Goal: Task Accomplishment & Management: Manage account settings

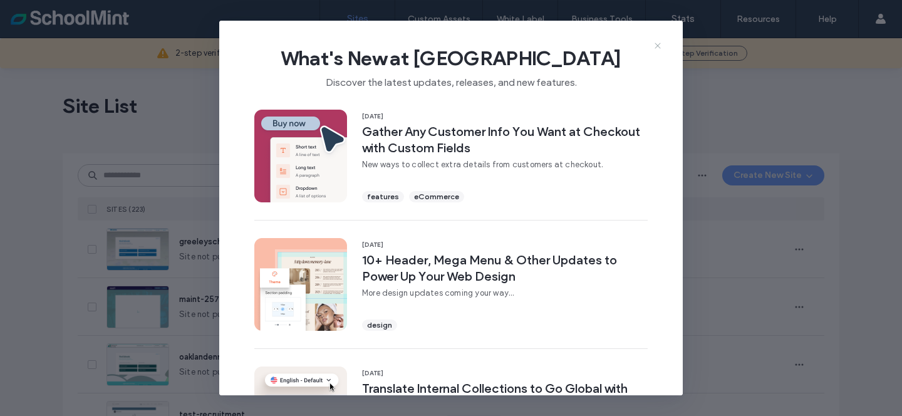
click at [662, 45] on icon at bounding box center [658, 46] width 10 height 10
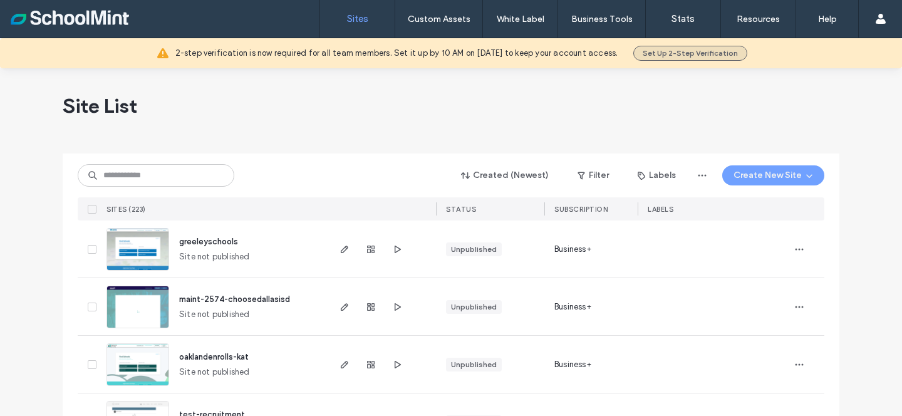
click at [672, 59] on button "Set Up 2-Step Verification" at bounding box center [691, 53] width 114 height 15
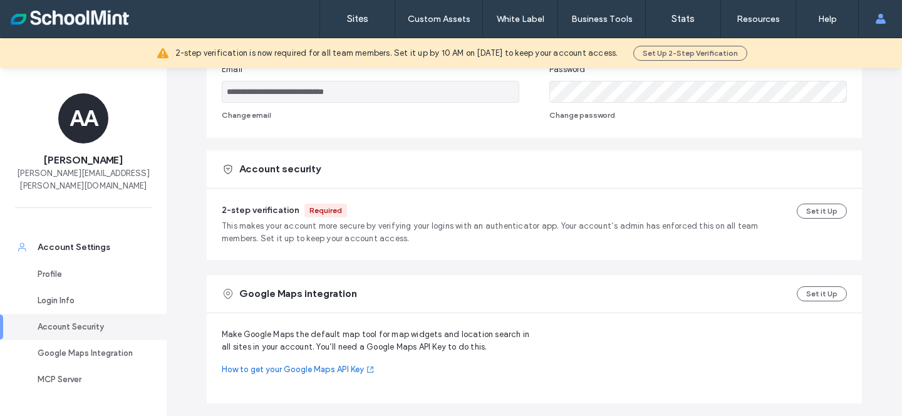
scroll to position [307, 0]
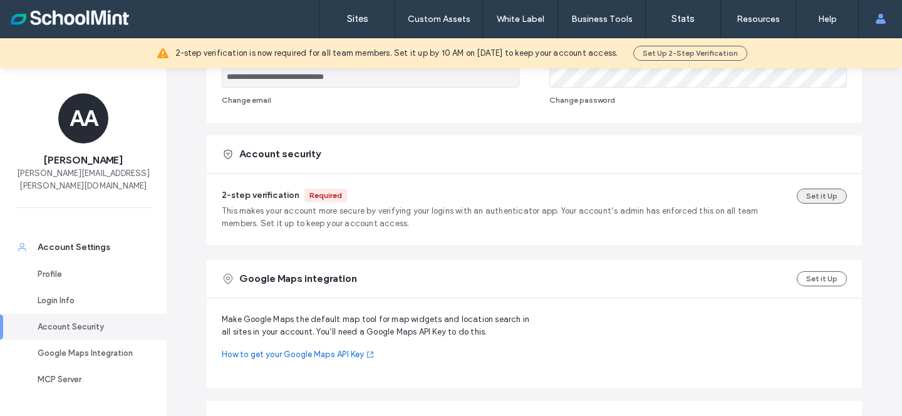
click at [824, 190] on button "Set it Up" at bounding box center [822, 196] width 50 height 15
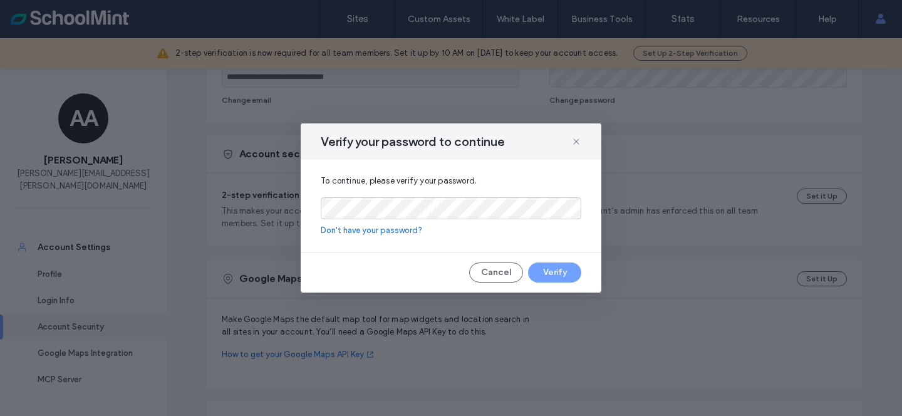
click at [396, 230] on link "Don't have your password?" at bounding box center [451, 230] width 261 height 13
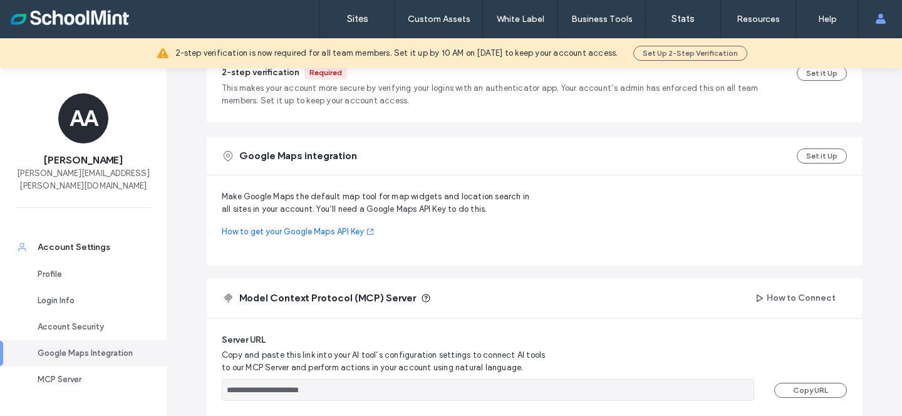
scroll to position [393, 0]
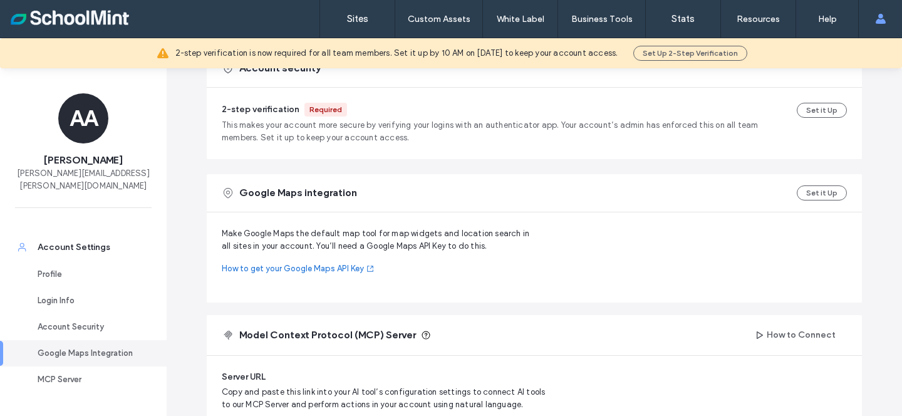
click at [825, 118] on div "2-step verification Required This makes your account more secure by verifying y…" at bounding box center [534, 123] width 625 height 41
click at [823, 110] on button "Set it Up" at bounding box center [822, 110] width 50 height 15
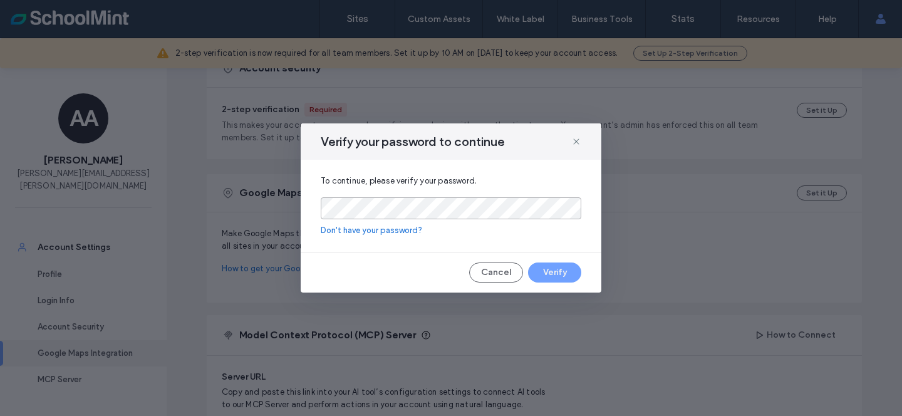
click at [562, 205] on body ".wqwq-1{fill:#231f20;} .cls-1q, .cls-2q { fill-rule: evenodd; } .cls-2q { fill:…" at bounding box center [451, 208] width 902 height 416
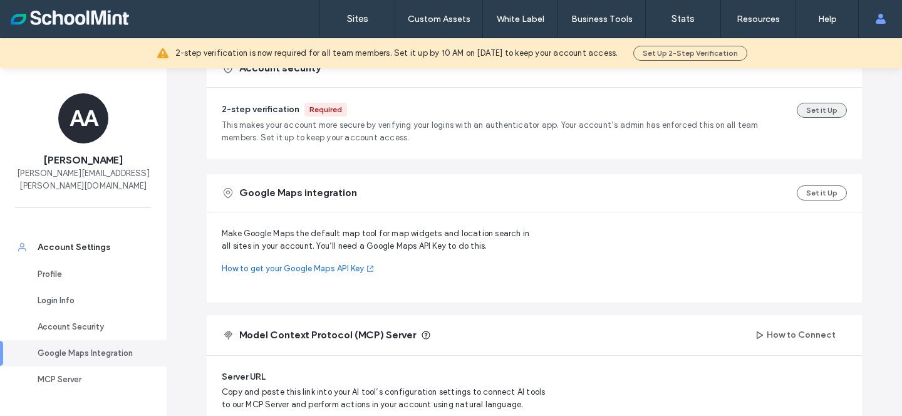
click at [822, 108] on button "Set it Up" at bounding box center [822, 110] width 50 height 15
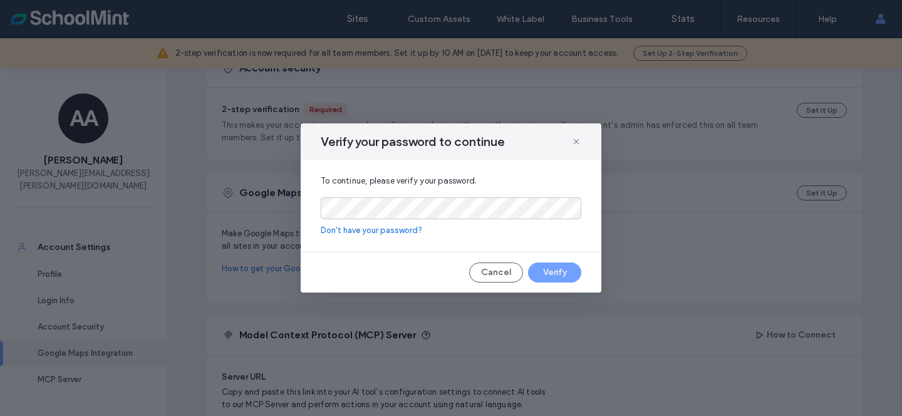
click at [487, 220] on div "To continue, please verify your password. Don't have your password?" at bounding box center [451, 206] width 301 height 92
click at [0, 415] on com-1password-button at bounding box center [0, 416] width 0 height 0
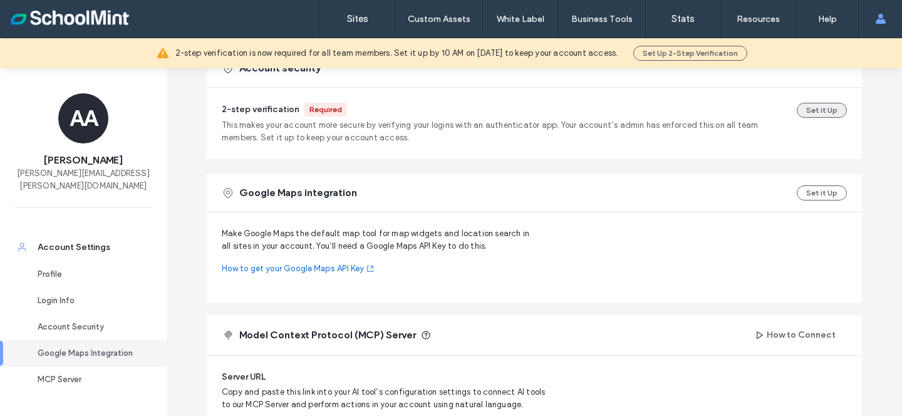
click at [817, 111] on button "Set it Up" at bounding box center [822, 110] width 50 height 15
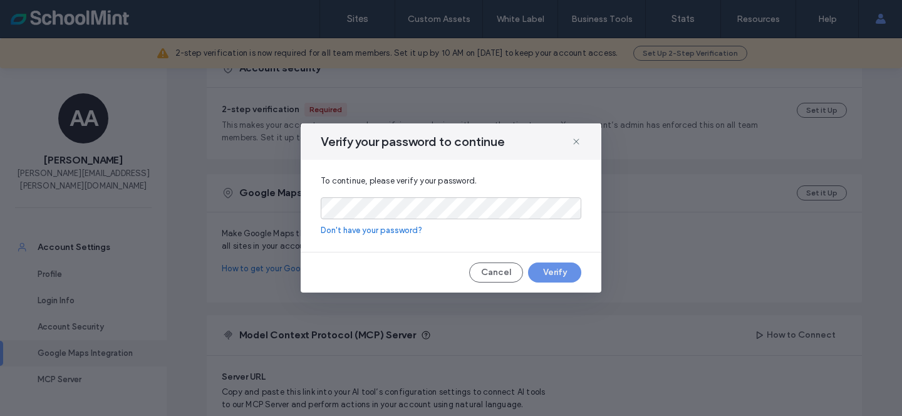
click at [554, 275] on button "Verify" at bounding box center [554, 273] width 53 height 20
click at [498, 280] on button "Cancel" at bounding box center [496, 273] width 54 height 20
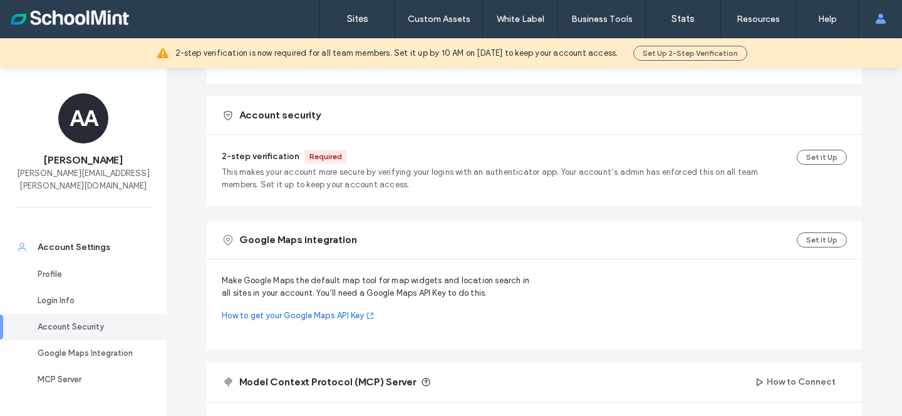
scroll to position [319, 0]
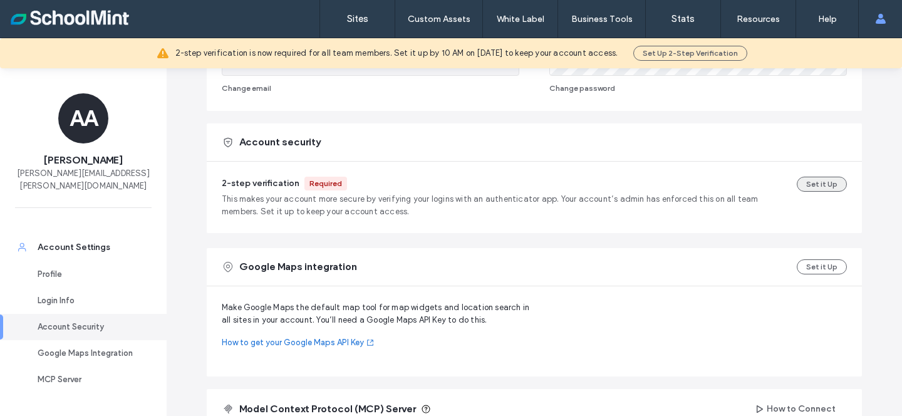
click at [825, 187] on button "Set it Up" at bounding box center [822, 184] width 50 height 15
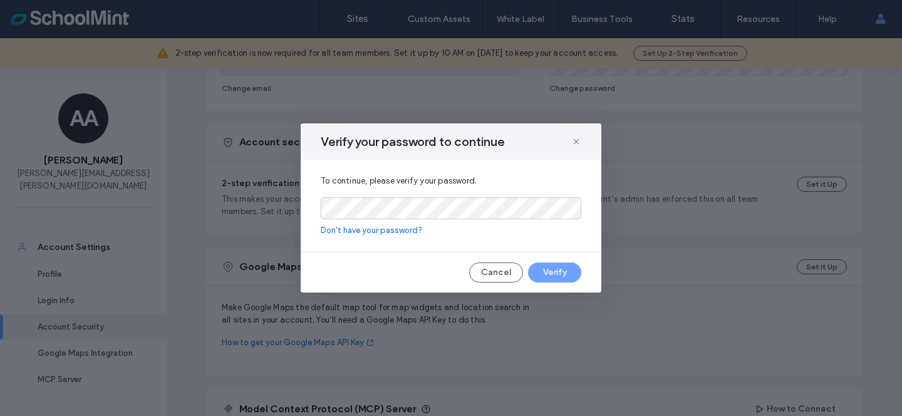
click at [502, 220] on div "To continue, please verify your password. Don't have your password?" at bounding box center [451, 206] width 301 height 92
click at [400, 233] on link "Don't have your password?" at bounding box center [451, 230] width 261 height 13
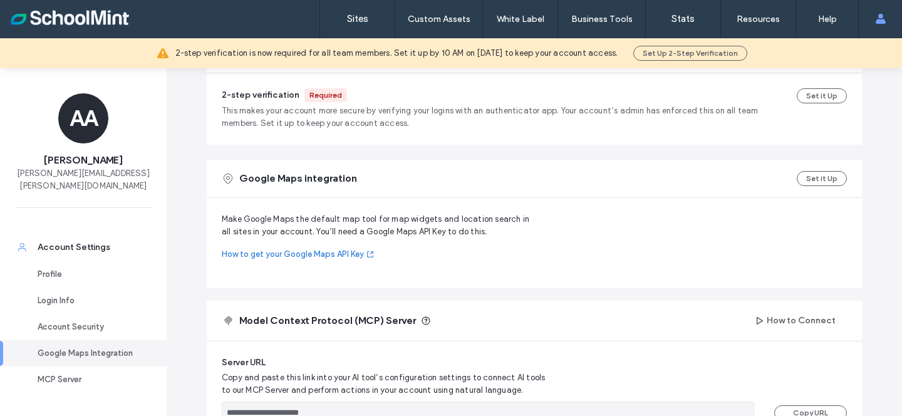
scroll to position [323, 0]
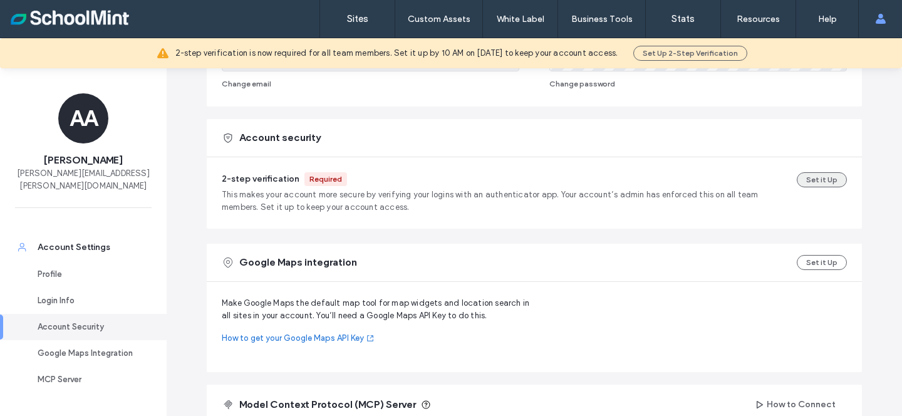
click at [827, 184] on button "Set it Up" at bounding box center [822, 179] width 50 height 15
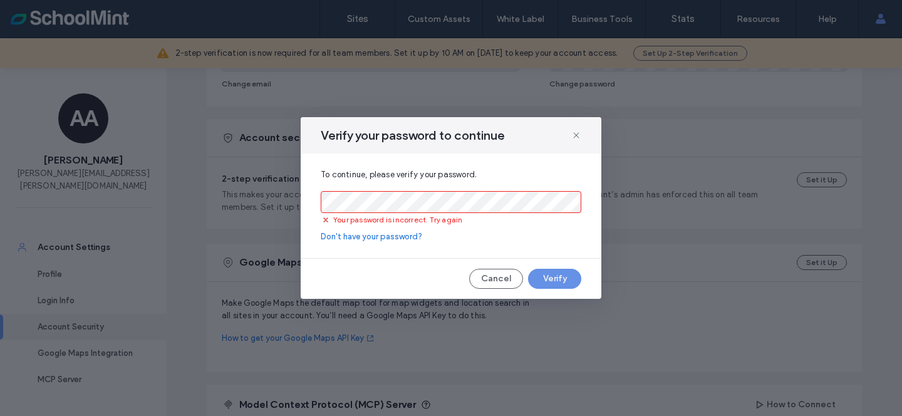
click at [551, 278] on button "Verify" at bounding box center [554, 279] width 53 height 20
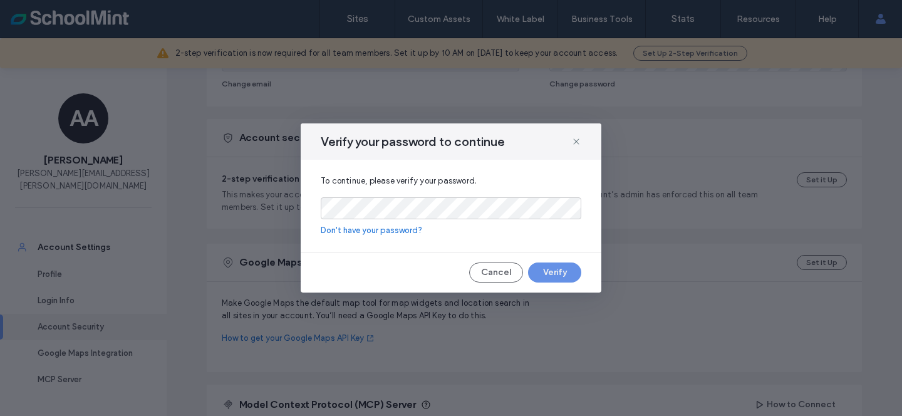
click at [543, 266] on button "Verify" at bounding box center [554, 273] width 53 height 20
click at [0, 415] on com-1password-button at bounding box center [0, 416] width 0 height 0
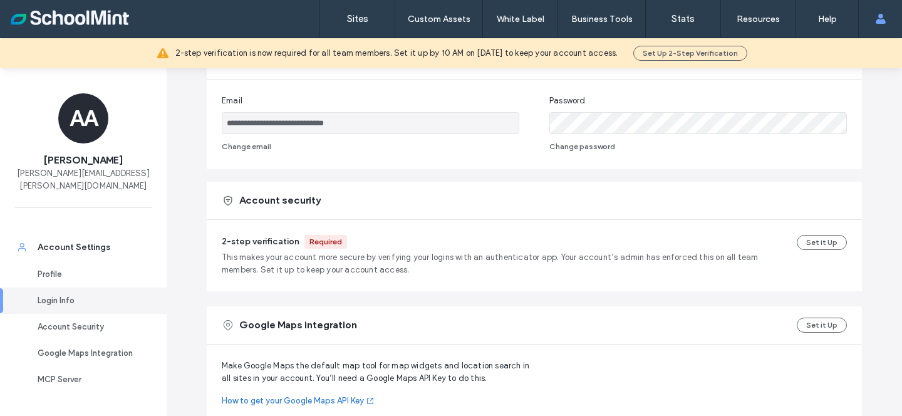
scroll to position [275, 0]
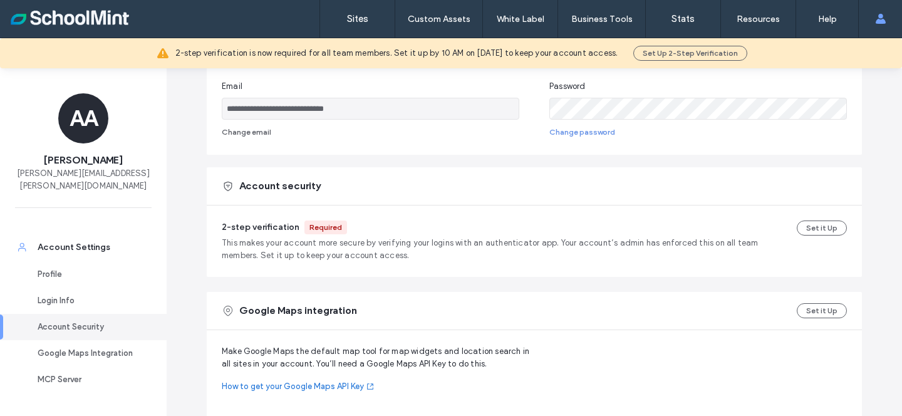
click at [568, 132] on button "Change password" at bounding box center [583, 132] width 66 height 15
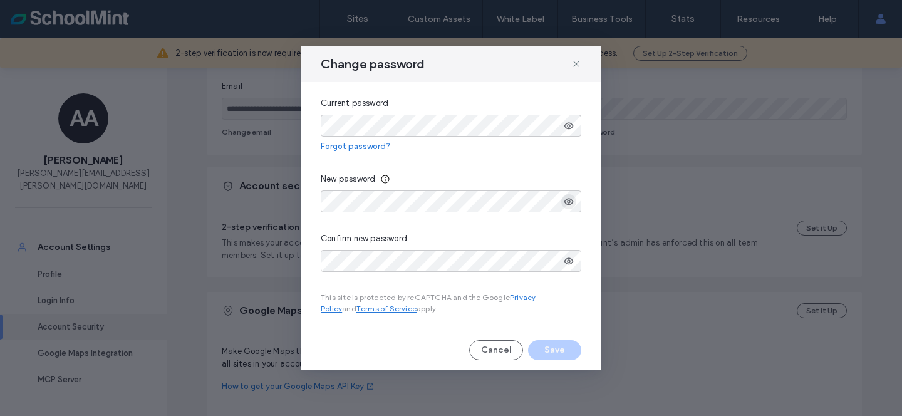
click at [565, 201] on use "button" at bounding box center [569, 201] width 9 height 7
click at [571, 127] on use "button" at bounding box center [569, 125] width 9 height 7
click at [567, 347] on button "Save" at bounding box center [554, 350] width 53 height 20
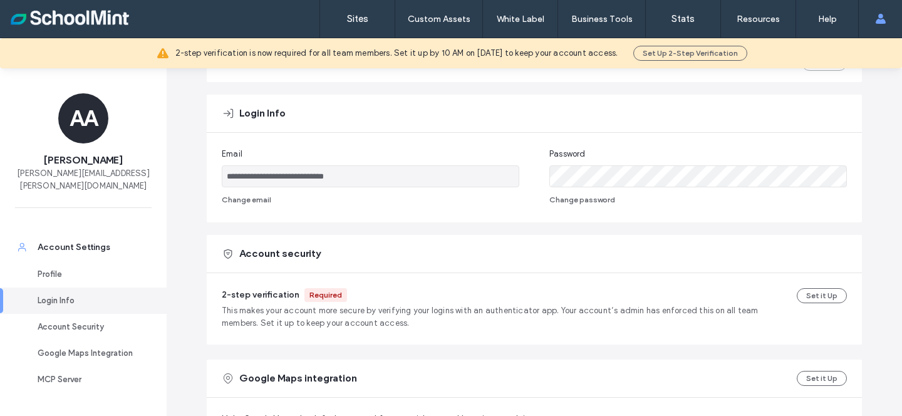
scroll to position [233, 0]
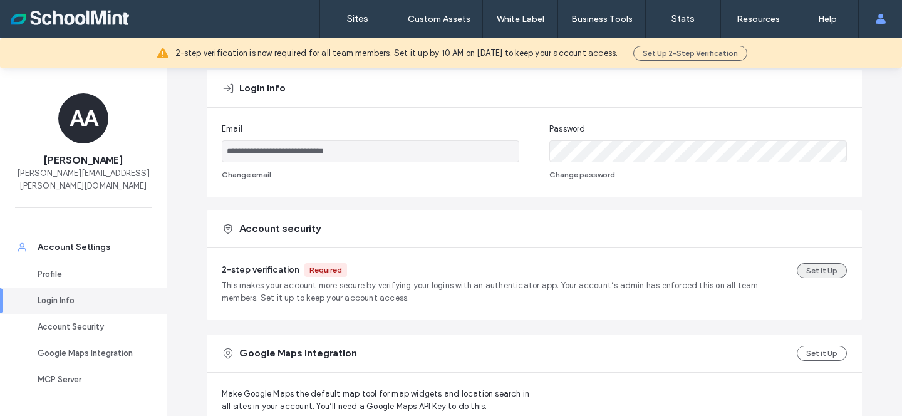
click at [825, 266] on button "Set it Up" at bounding box center [822, 270] width 50 height 15
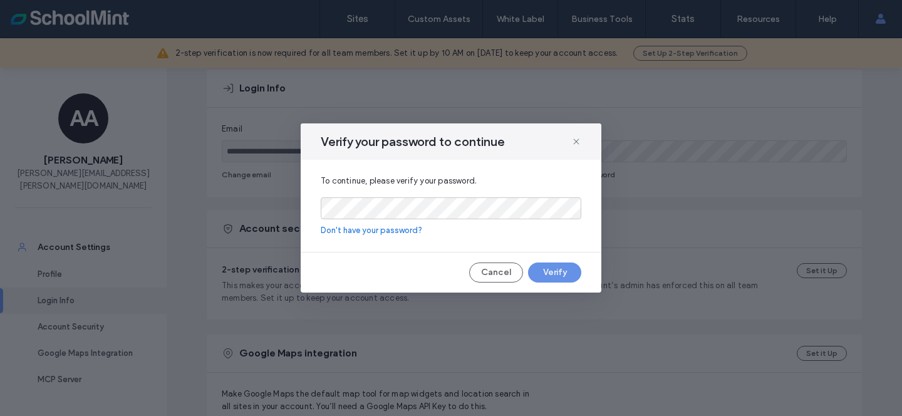
click at [540, 269] on button "Verify" at bounding box center [554, 273] width 53 height 20
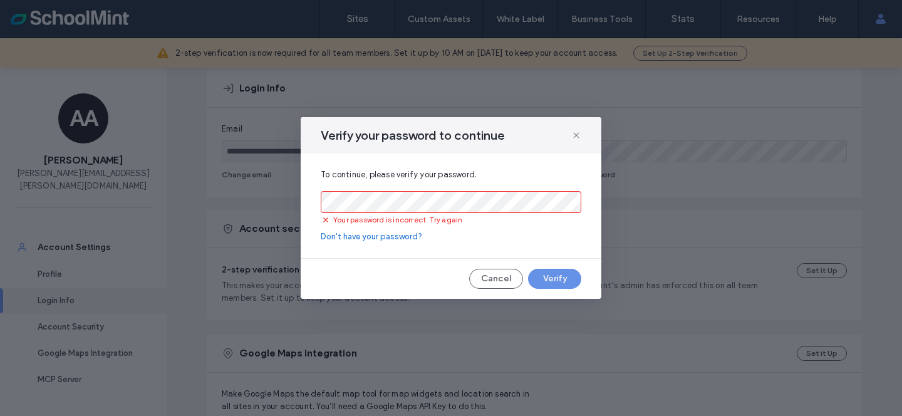
click at [540, 269] on button "Verify" at bounding box center [554, 279] width 53 height 20
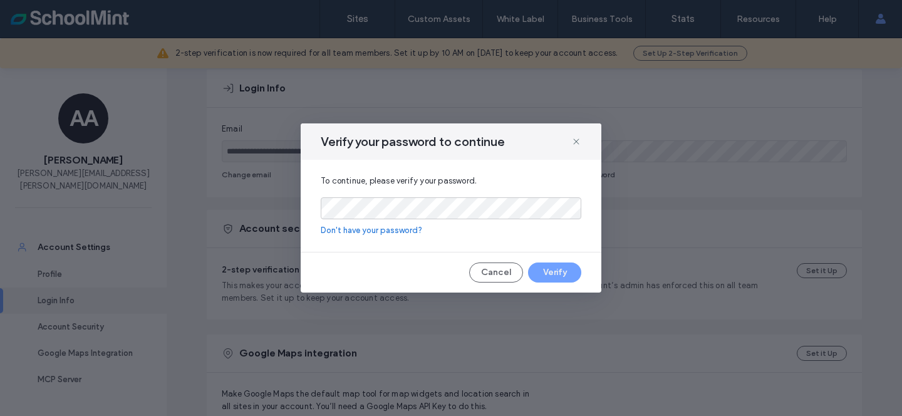
click at [494, 162] on div "To continue, please verify your password. Don't have your password?" at bounding box center [451, 206] width 301 height 92
click at [555, 281] on button "Verify" at bounding box center [554, 273] width 53 height 20
click at [521, 158] on div "Verify your password to continue" at bounding box center [451, 141] width 301 height 36
click at [553, 266] on button "Verify" at bounding box center [554, 273] width 53 height 20
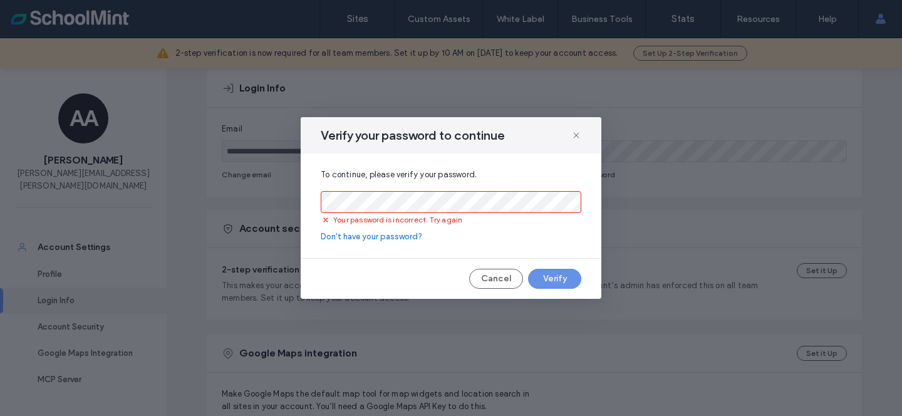
click at [553, 270] on button "Verify" at bounding box center [554, 279] width 53 height 20
click at [573, 137] on icon at bounding box center [577, 135] width 10 height 10
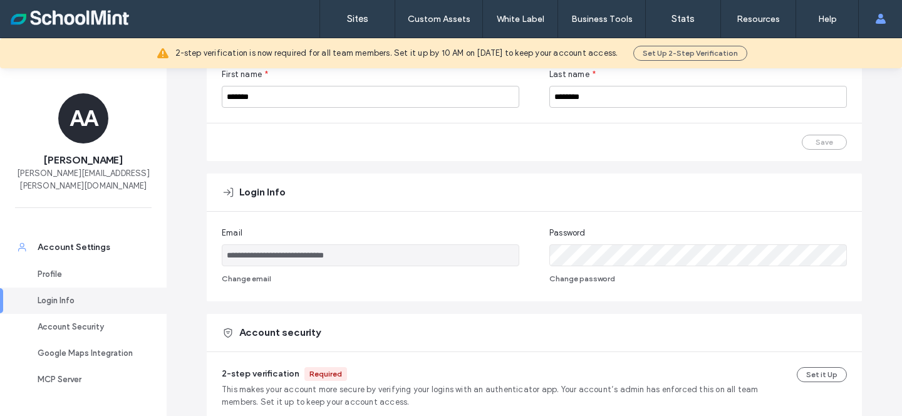
scroll to position [117, 0]
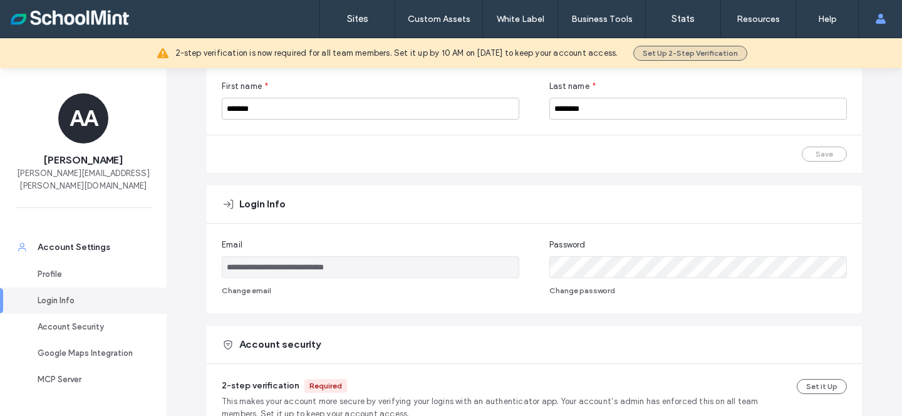
click at [658, 50] on button "Set Up 2-Step Verification" at bounding box center [691, 53] width 114 height 15
click at [662, 52] on button "Set Up 2-Step Verification" at bounding box center [691, 53] width 114 height 15
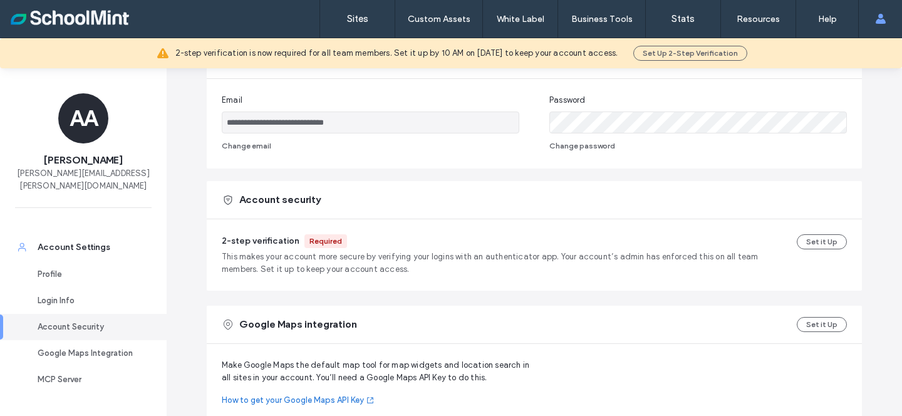
scroll to position [299, 0]
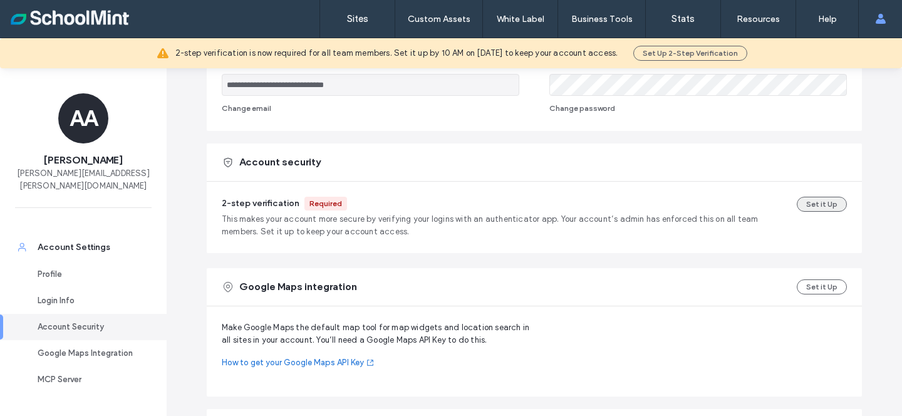
click at [817, 204] on button "Set it Up" at bounding box center [822, 204] width 50 height 15
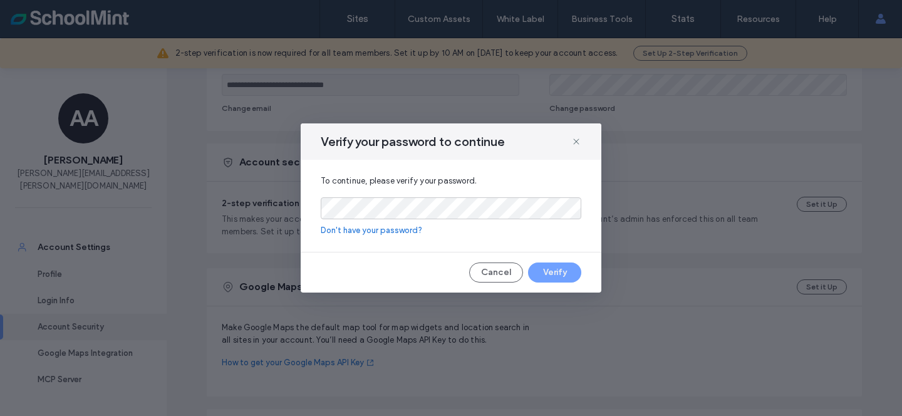
click at [531, 249] on div "To continue, please verify your password. Don't have your password?" at bounding box center [451, 206] width 301 height 92
click at [551, 273] on button "Verify" at bounding box center [554, 273] width 53 height 20
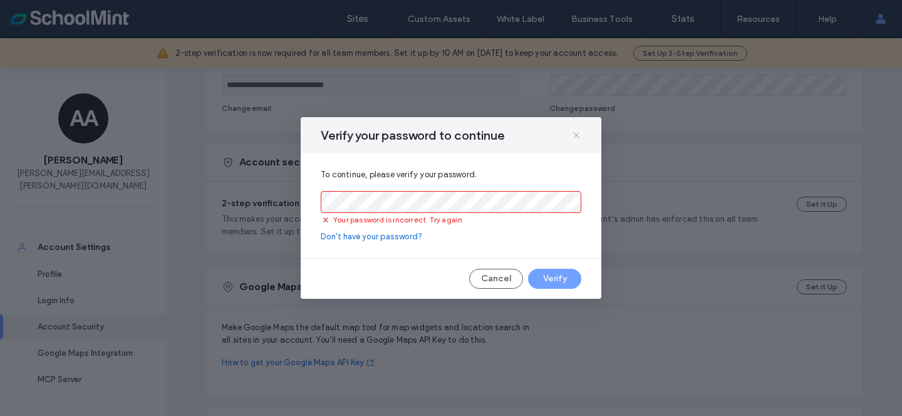
click at [577, 133] on icon at bounding box center [577, 135] width 10 height 10
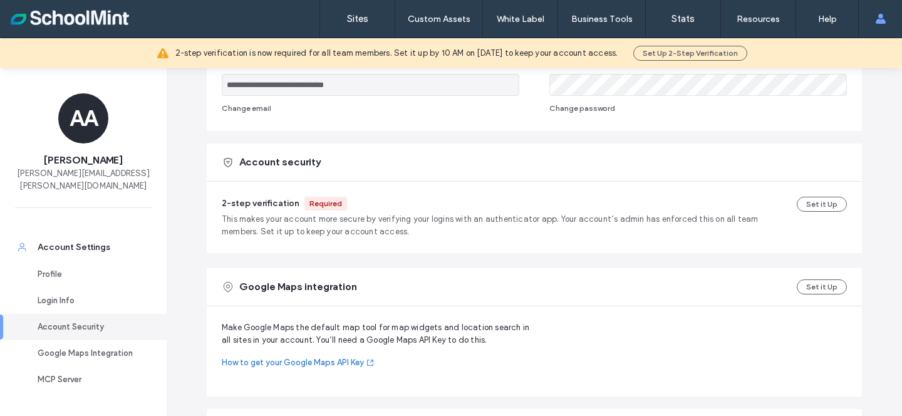
scroll to position [0, 0]
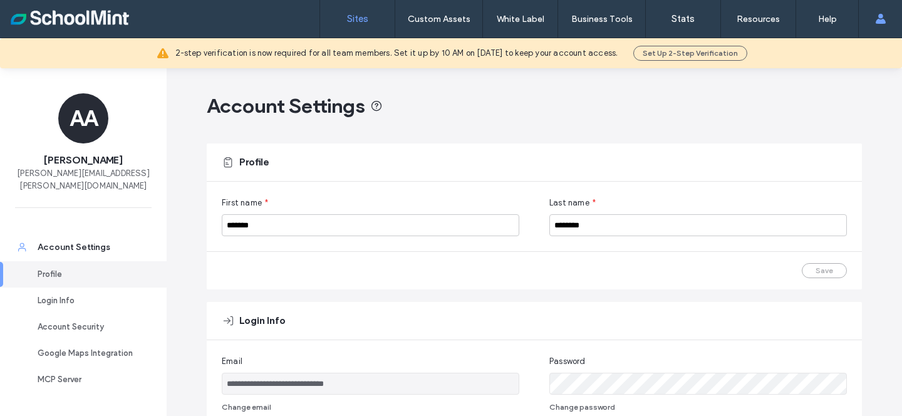
click at [347, 19] on label "Sites" at bounding box center [357, 18] width 21 height 11
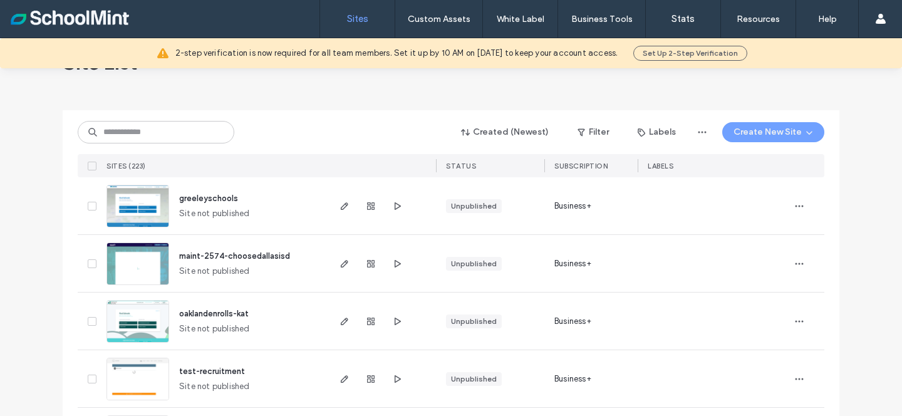
scroll to position [47, 0]
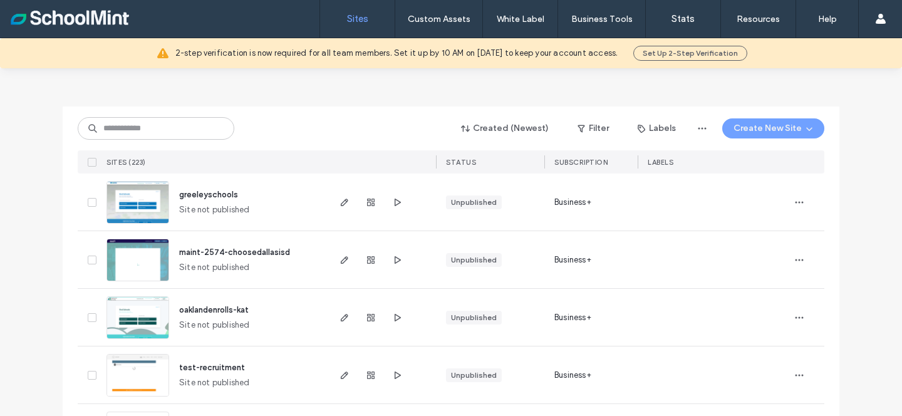
click at [133, 141] on div "Created (Newest) Filter Labels Create New Site SITES (223) STATUS SUBSCRIPTION …" at bounding box center [451, 140] width 747 height 67
click at [133, 133] on input at bounding box center [156, 128] width 157 height 23
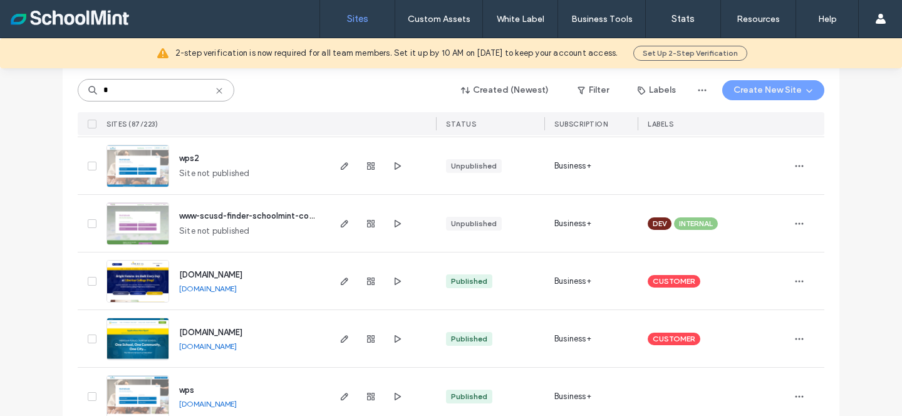
scroll to position [0, 0]
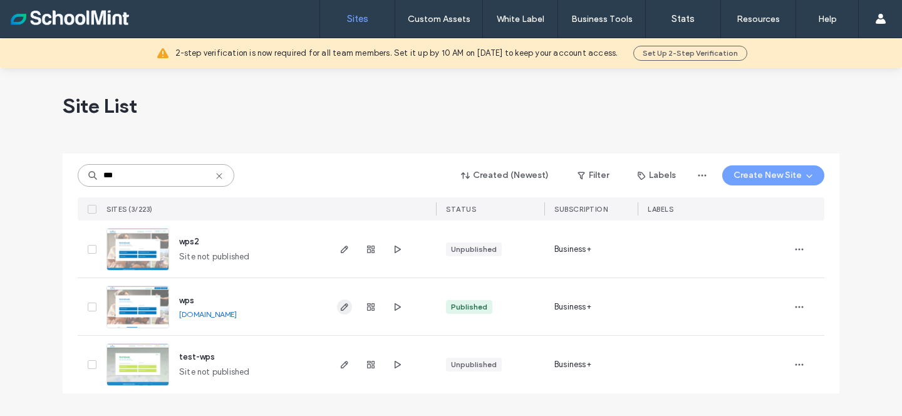
type input "***"
click at [340, 310] on icon "button" at bounding box center [345, 307] width 10 height 10
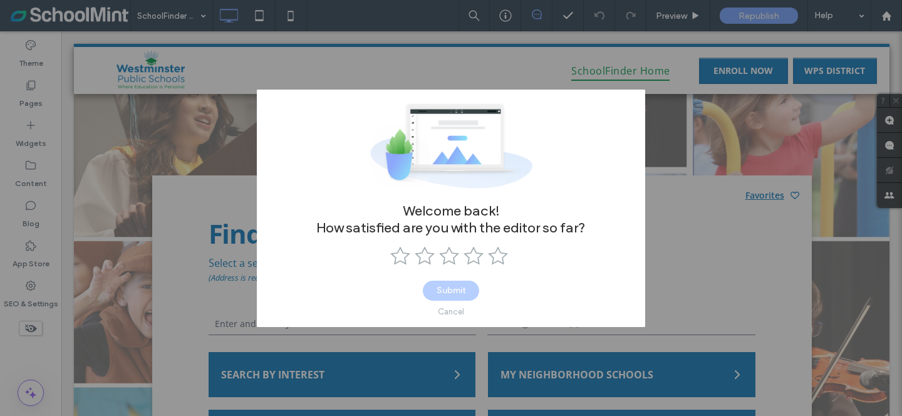
drag, startPoint x: 446, startPoint y: 302, endPoint x: 445, endPoint y: 311, distance: 8.9
click at [446, 303] on div "Cancel" at bounding box center [451, 312] width 56 height 22
click at [444, 313] on div "Cancel" at bounding box center [451, 311] width 26 height 9
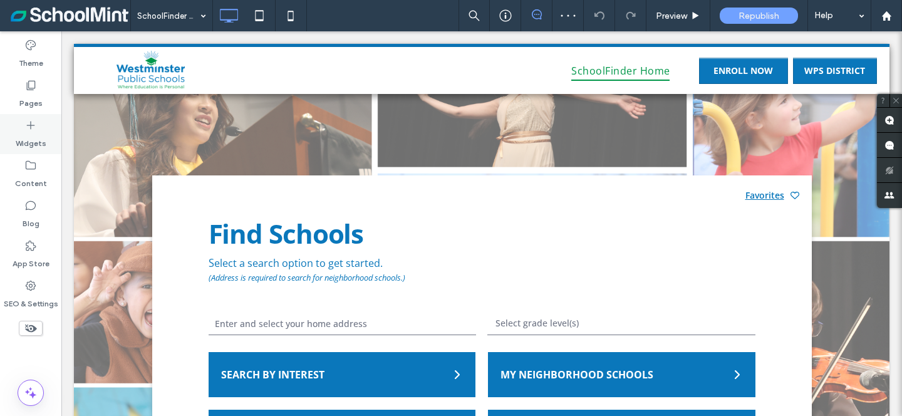
click at [35, 126] on icon at bounding box center [30, 125] width 13 height 13
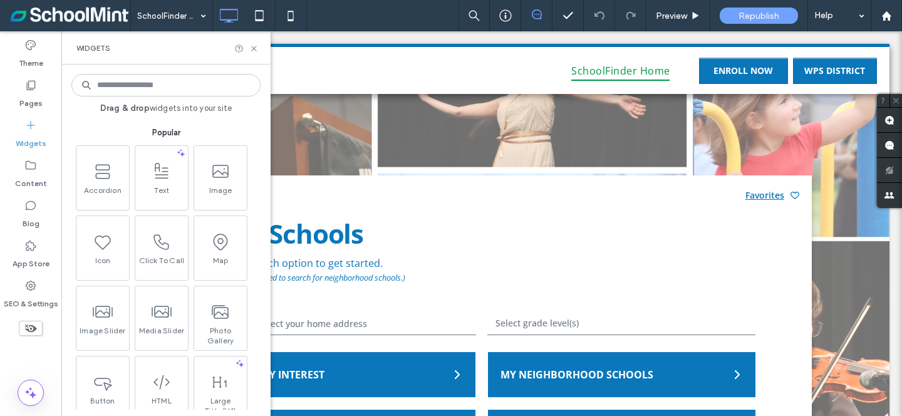
click at [29, 142] on label "Widgets" at bounding box center [31, 141] width 31 height 18
click at [28, 138] on label "Widgets" at bounding box center [31, 141] width 31 height 18
click at [423, 22] on div "SchoolFinder Home Preview Republish Help" at bounding box center [516, 15] width 772 height 31
click at [258, 49] on icon at bounding box center [253, 48] width 9 height 9
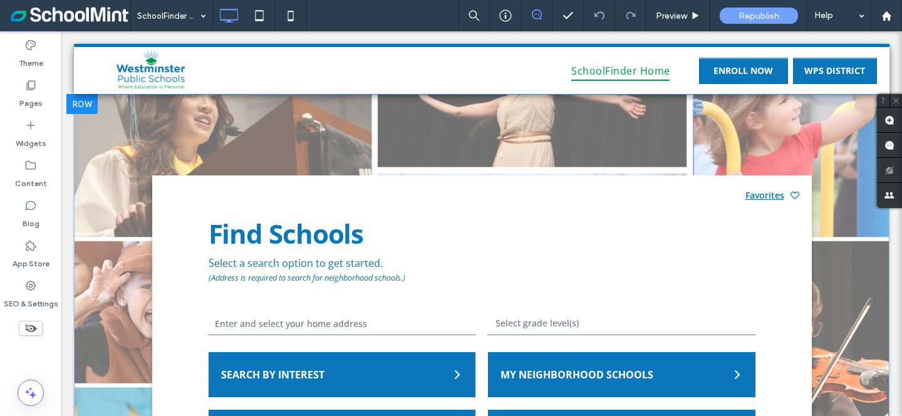
click at [350, 127] on div "Find Schools Select a search option to get started. (Address is required to sea…" at bounding box center [482, 347] width 816 height 506
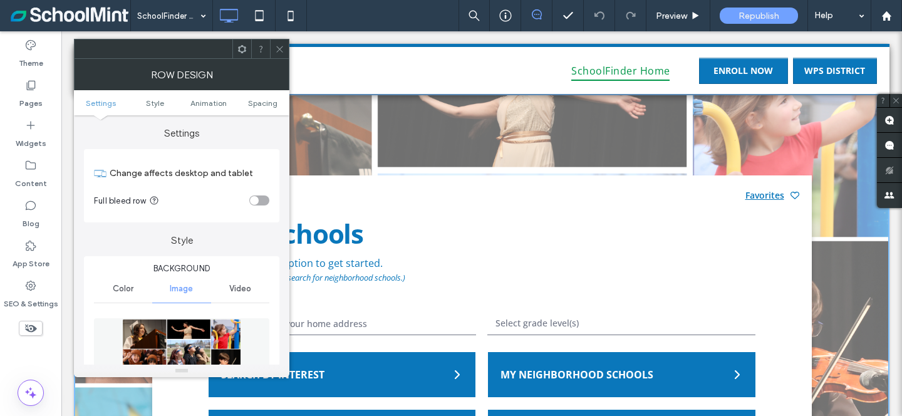
click at [277, 50] on icon at bounding box center [279, 48] width 9 height 9
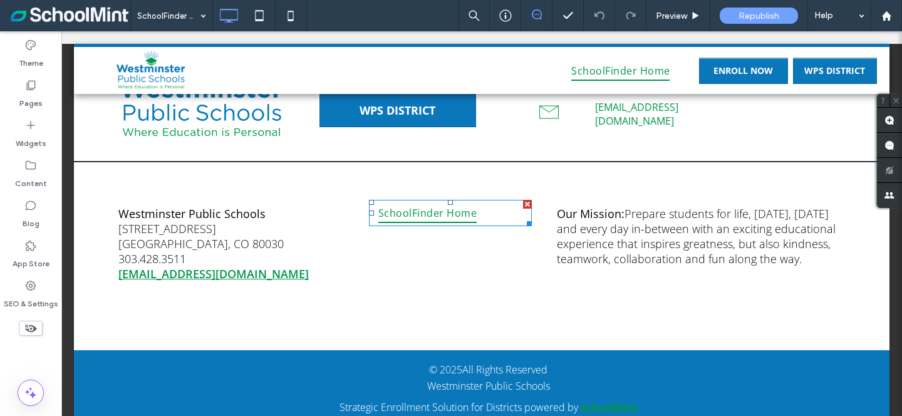
scroll to position [609, 0]
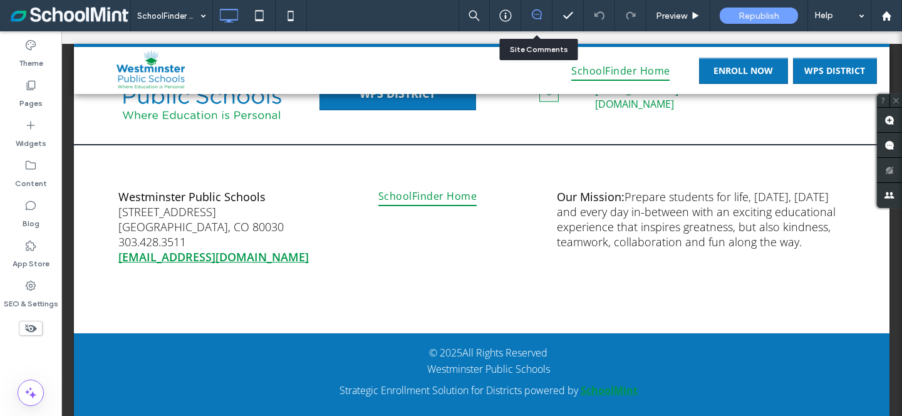
click at [534, 19] on div at bounding box center [536, 15] width 31 height 13
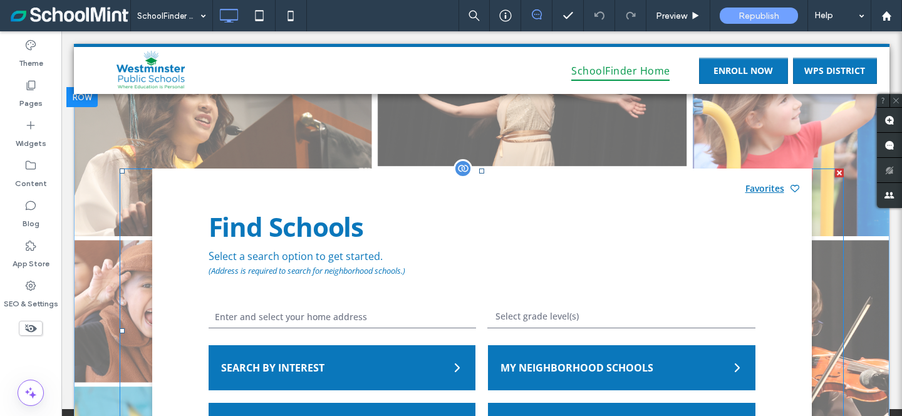
scroll to position [0, 0]
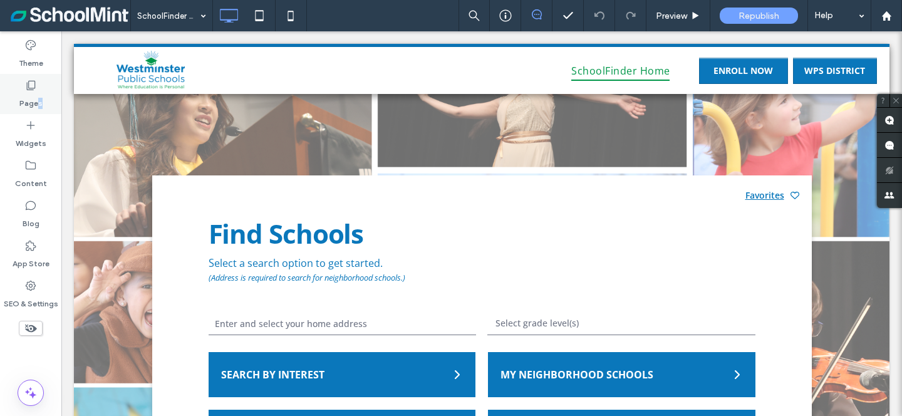
click at [39, 98] on label "Pages" at bounding box center [30, 100] width 23 height 18
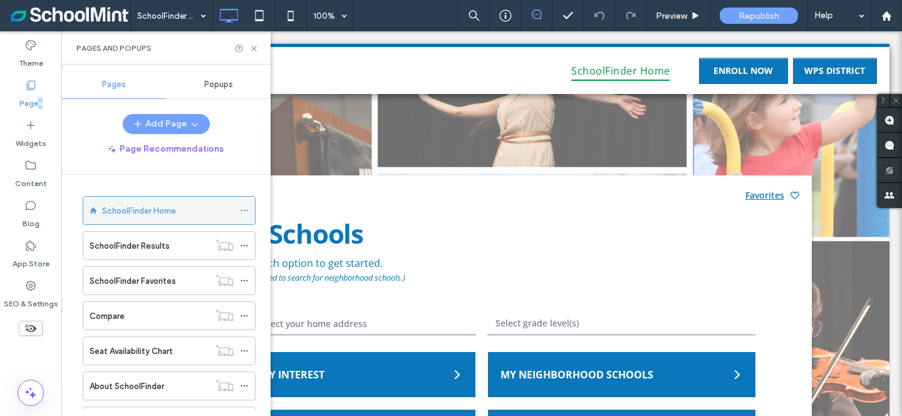
click at [140, 212] on label "SchoolFinder Home" at bounding box center [139, 211] width 74 height 22
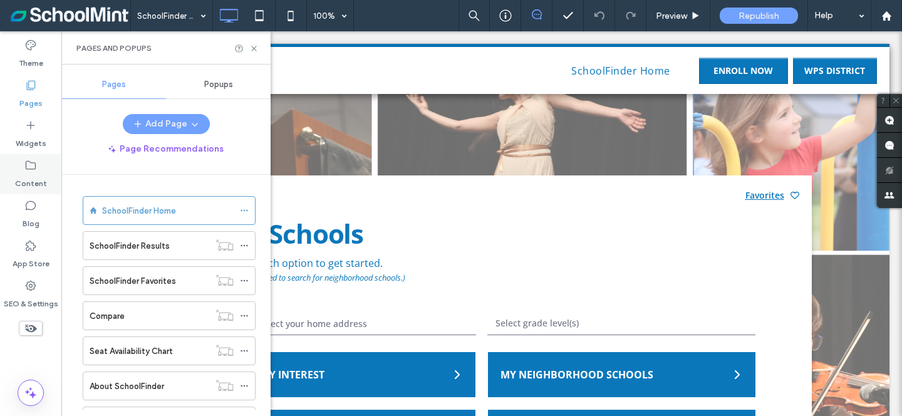
click at [27, 169] on use at bounding box center [31, 165] width 10 height 9
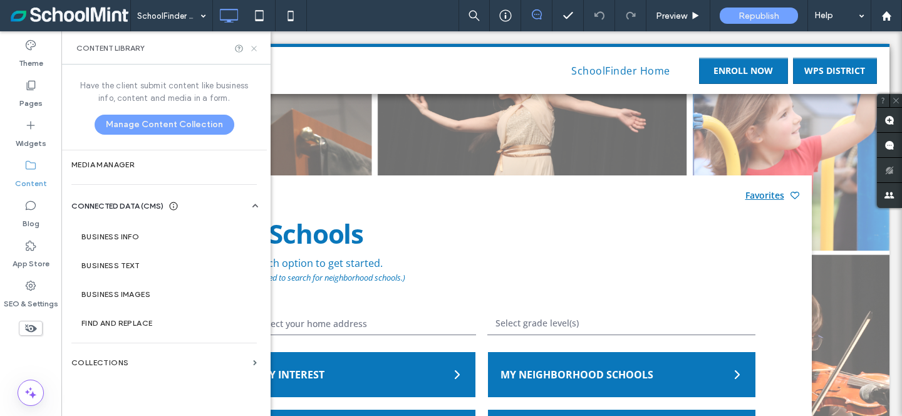
drag, startPoint x: 253, startPoint y: 49, endPoint x: 191, endPoint y: 16, distance: 70.1
click at [253, 49] on use at bounding box center [253, 48] width 5 height 5
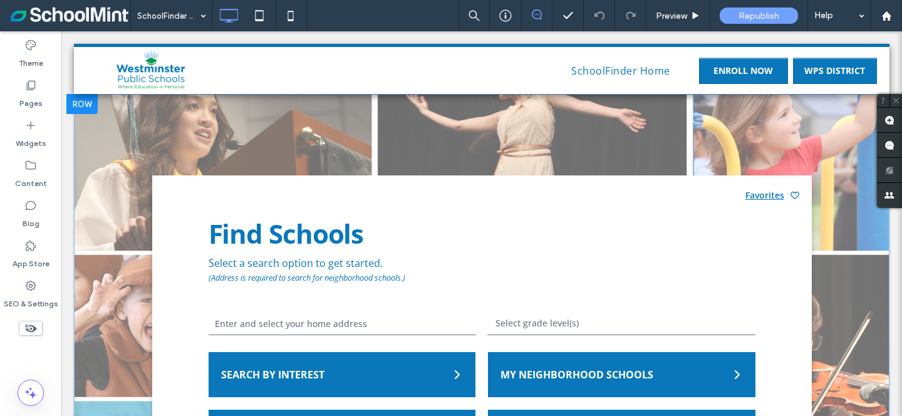
click at [358, 138] on div "Find Schools Select a search option to get started. (Address is required to sea…" at bounding box center [482, 347] width 816 height 506
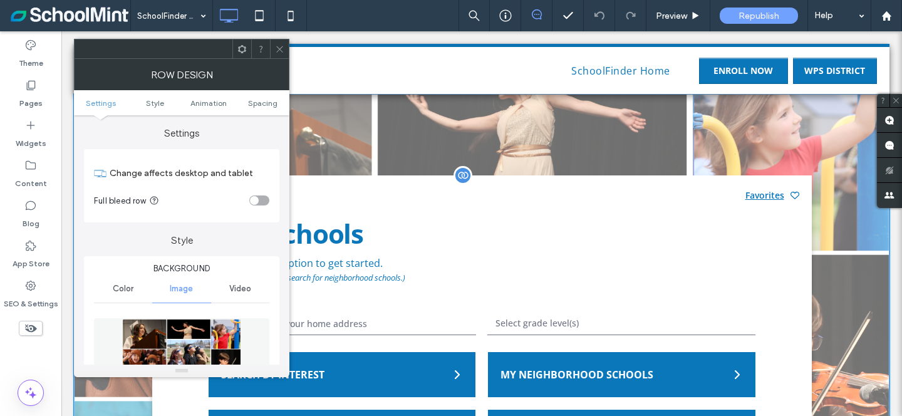
click at [360, 236] on div "Find Schools" at bounding box center [482, 234] width 547 height 26
click at [494, 191] on div "Find Schools Select a search option to get started. (Address is required to sea…" at bounding box center [482, 337] width 660 height 325
click at [481, 145] on div "Find Schools Select a search option to get started. (Address is required to sea…" at bounding box center [482, 347] width 816 height 506
click at [279, 52] on icon at bounding box center [279, 48] width 9 height 9
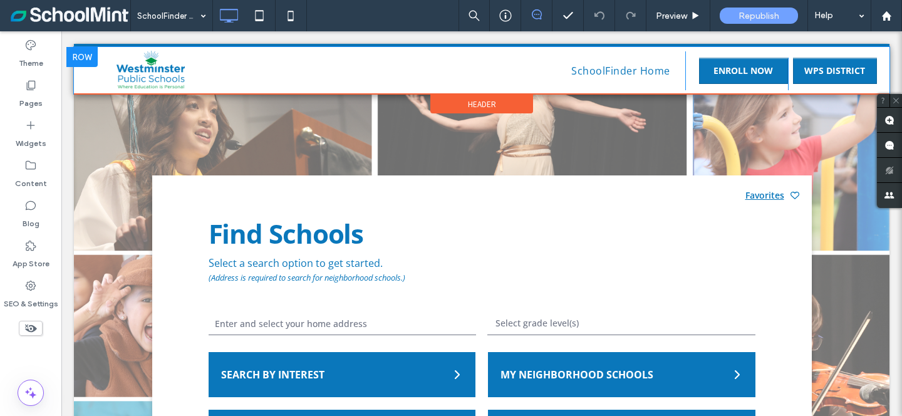
click at [276, 54] on div "SchoolFinder Home Click To Paste" at bounding box center [448, 70] width 476 height 39
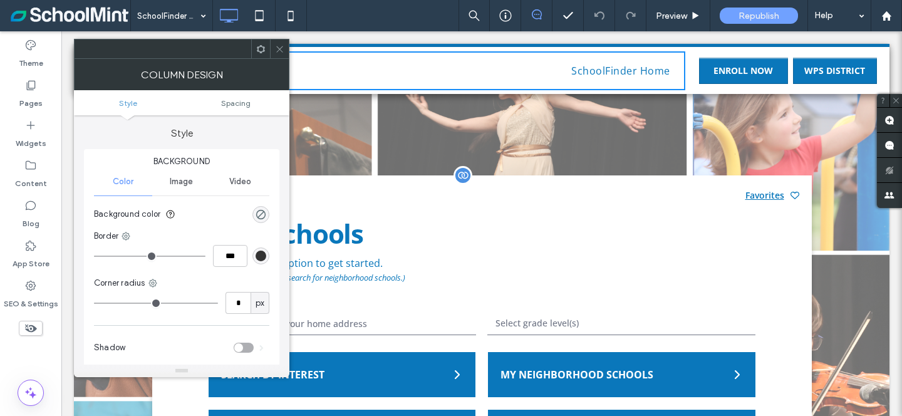
click at [388, 229] on div "Find Schools" at bounding box center [482, 234] width 547 height 26
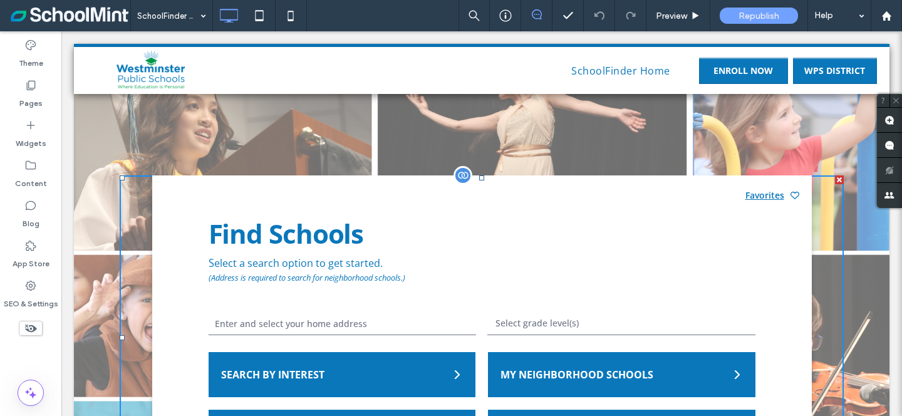
click at [323, 239] on div "Find Schools" at bounding box center [482, 234] width 547 height 26
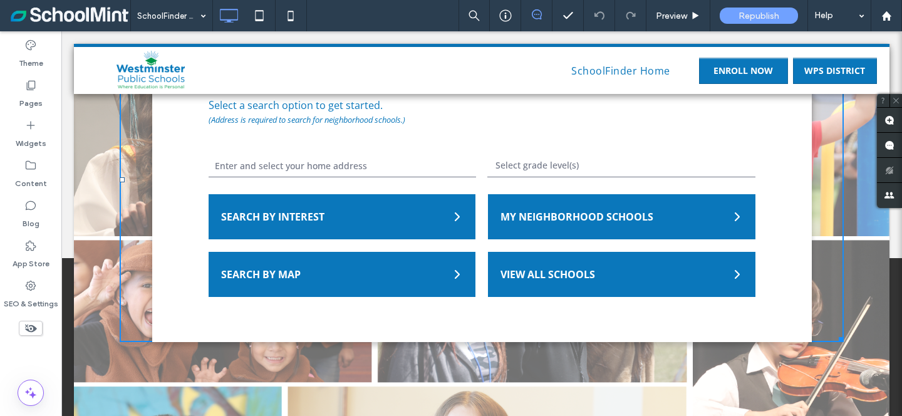
scroll to position [162, 0]
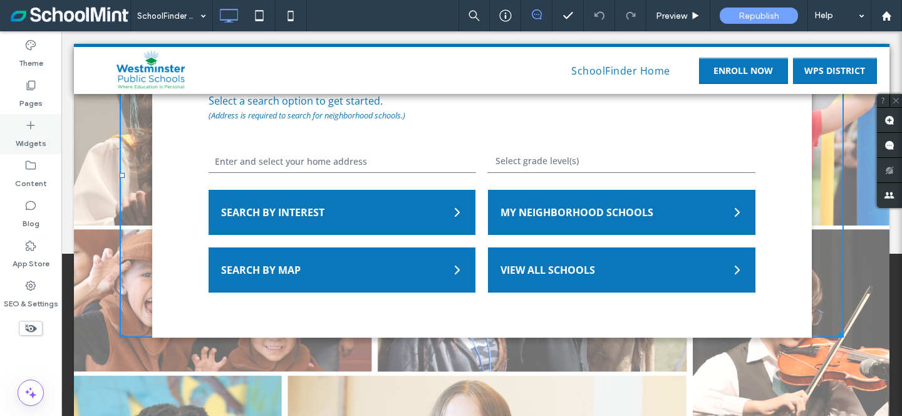
click at [18, 118] on div "Widgets" at bounding box center [30, 134] width 61 height 40
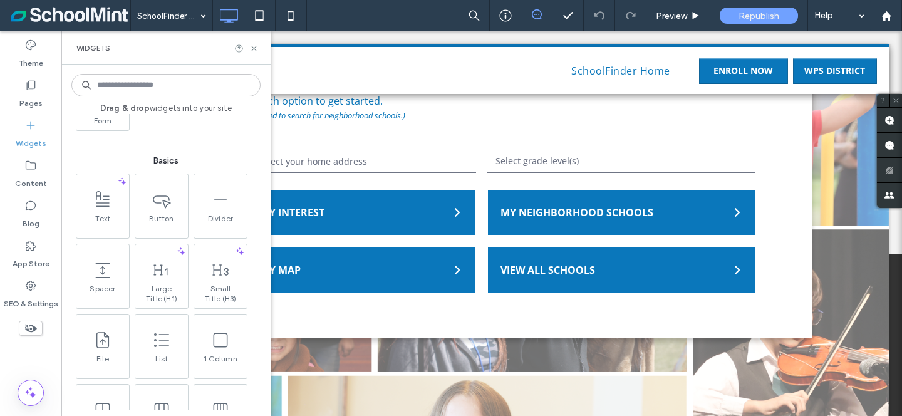
scroll to position [0, 0]
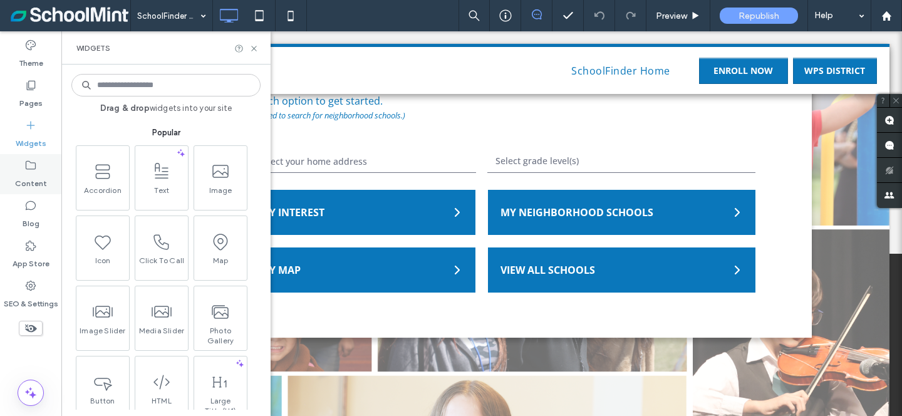
click at [36, 183] on label "Content" at bounding box center [31, 181] width 32 height 18
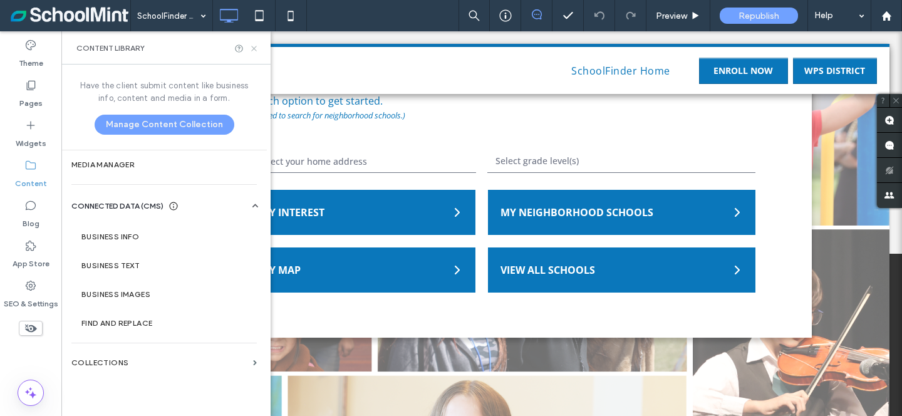
click at [251, 50] on icon at bounding box center [253, 48] width 9 height 9
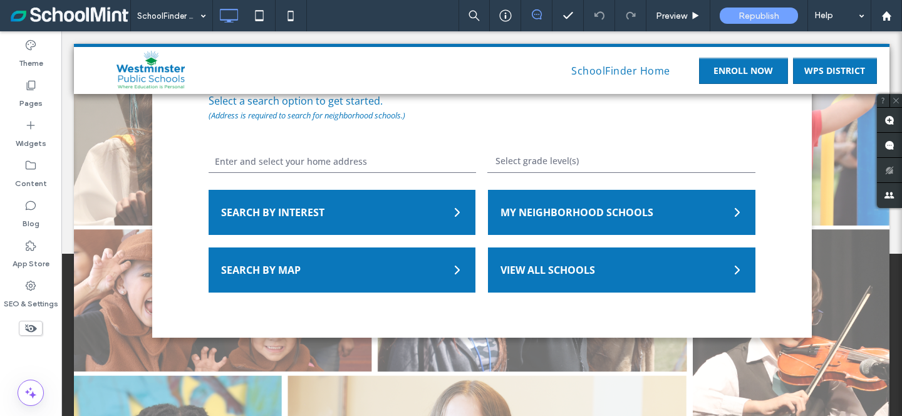
click at [88, 14] on span at bounding box center [69, 15] width 121 height 25
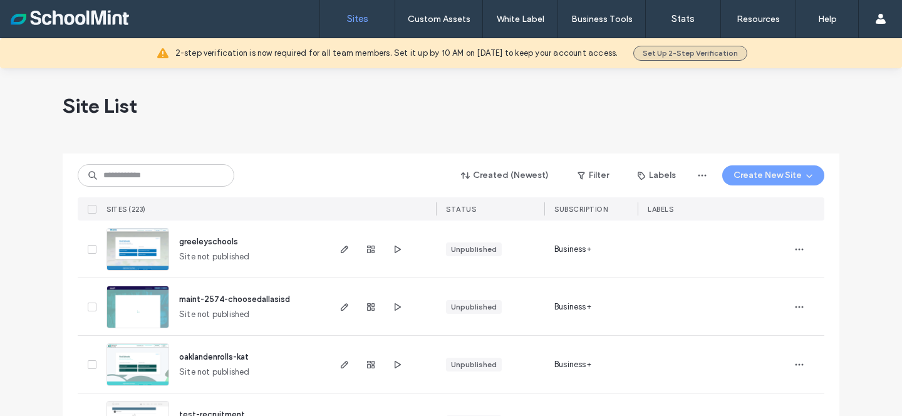
click at [662, 53] on button "Set Up 2-Step Verification" at bounding box center [691, 53] width 114 height 15
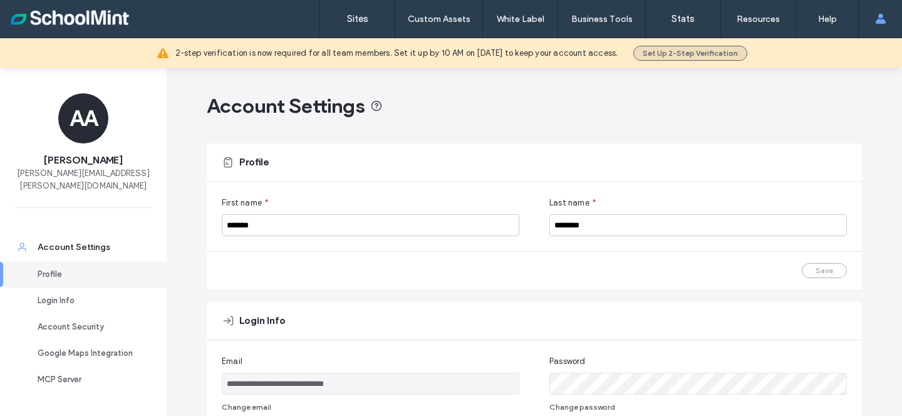
click at [674, 51] on button "Set Up 2-Step Verification" at bounding box center [691, 53] width 114 height 15
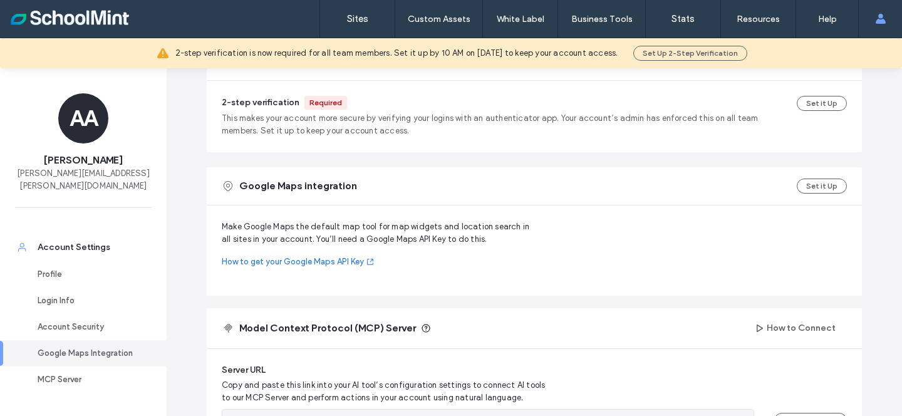
scroll to position [399, 0]
click at [819, 105] on button "Set it Up" at bounding box center [822, 104] width 50 height 15
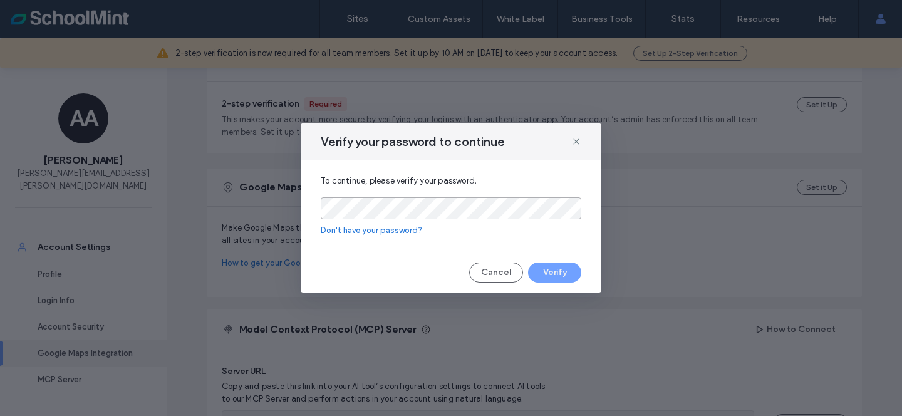
click at [489, 197] on div "To continue, please verify your password. Don't have your password?" at bounding box center [451, 206] width 301 height 92
click at [454, 194] on div "To continue, please verify your password. Don't have your password?" at bounding box center [451, 206] width 301 height 92
click at [555, 282] on button "Verify" at bounding box center [554, 273] width 53 height 20
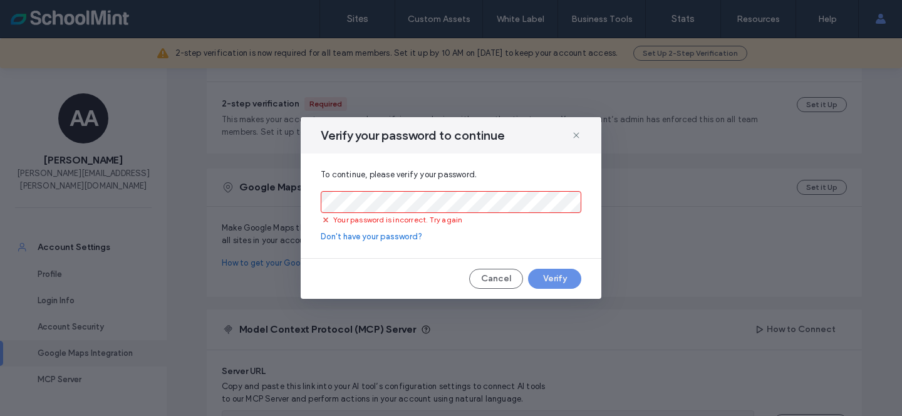
click at [555, 279] on button "Verify" at bounding box center [554, 279] width 53 height 20
click at [400, 235] on link "Don't have your password?" at bounding box center [451, 237] width 261 height 13
click at [575, 132] on icon at bounding box center [577, 135] width 10 height 10
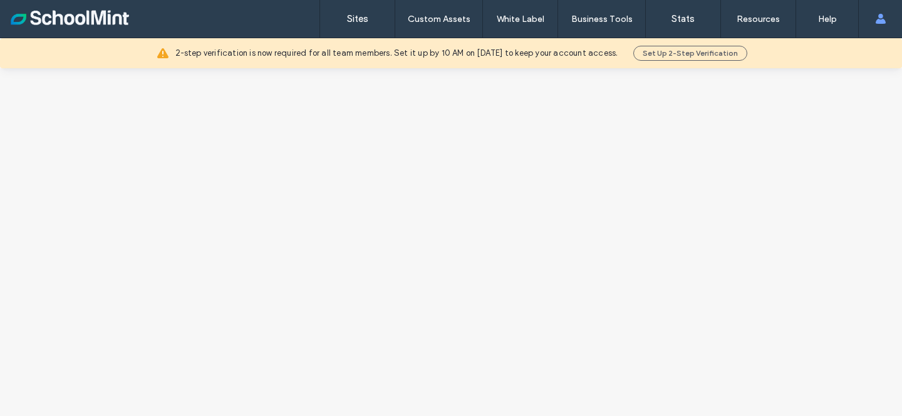
click at [608, 170] on div at bounding box center [451, 242] width 902 height 348
click at [350, 18] on label "Sites" at bounding box center [357, 18] width 21 height 11
